Goal: Task Accomplishment & Management: Use online tool/utility

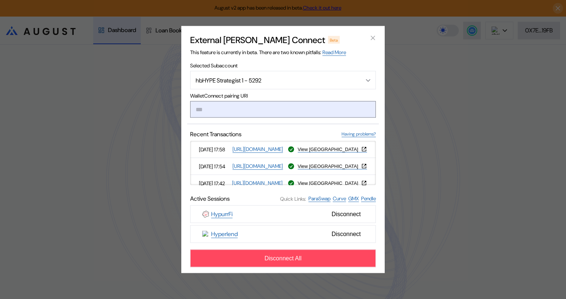
type input "**********"
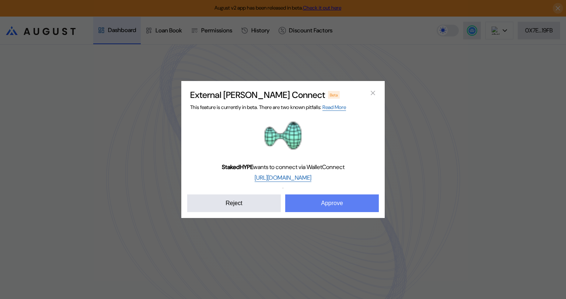
click at [330, 206] on button "Approve" at bounding box center [332, 203] width 94 height 18
